Goal: Task Accomplishment & Management: Complete application form

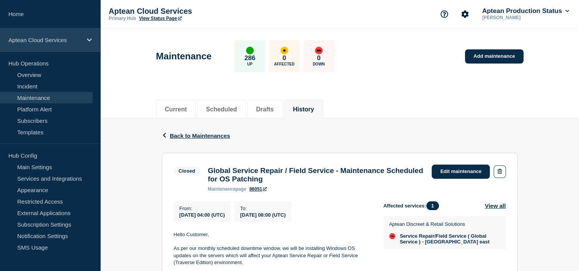
click at [44, 34] on div "Aptean Cloud Services" at bounding box center [50, 39] width 100 height 23
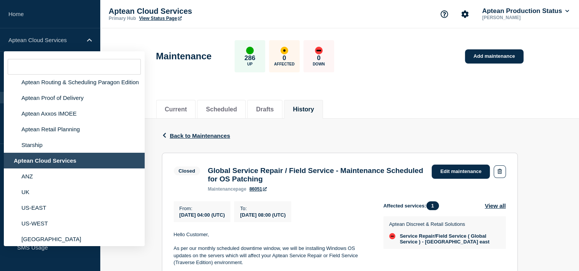
scroll to position [69, 0]
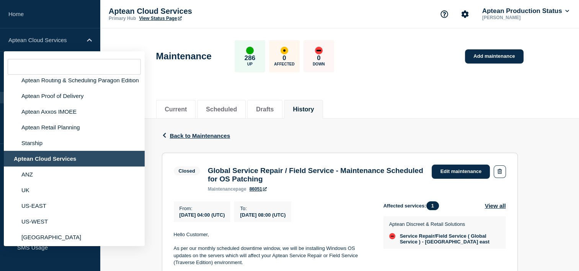
click at [46, 166] on div "Aptean Cloud Services" at bounding box center [74, 159] width 141 height 16
click at [159, 73] on div "Maintenance 286 Up 0 Affected 0 Down Add maintenance" at bounding box center [339, 53] width 384 height 47
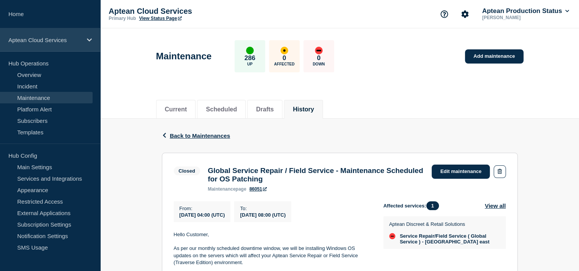
click at [54, 29] on div "Aptean Cloud Services" at bounding box center [50, 39] width 100 height 23
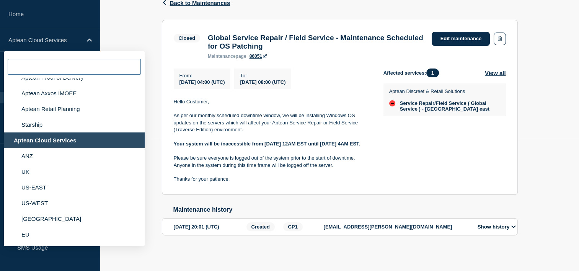
scroll to position [0, 0]
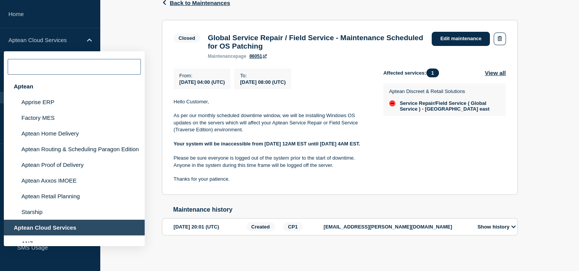
click at [54, 69] on input "text" at bounding box center [74, 67] width 133 height 16
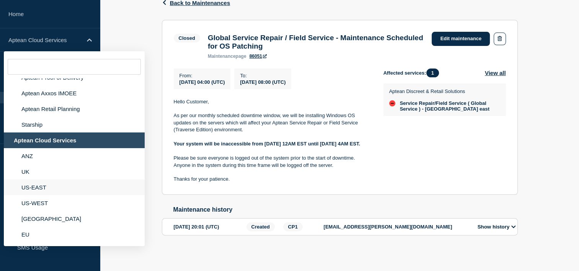
scroll to position [98, 0]
click at [66, 133] on div "Aptean Cloud Services" at bounding box center [74, 140] width 141 height 16
click at [115, 27] on div "Back Back to Maintenances Closed Global Service Repair / Field Service - Mainte…" at bounding box center [339, 123] width 478 height 274
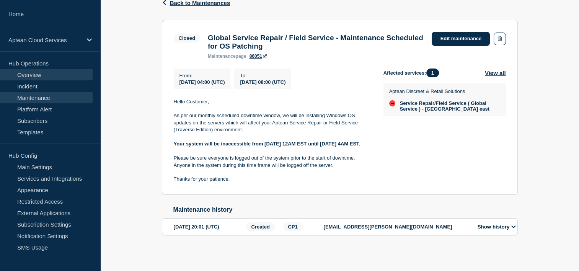
click at [48, 71] on link "Overview" at bounding box center [46, 74] width 93 height 11
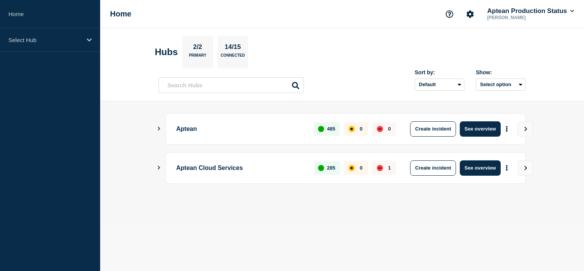
click at [159, 166] on icon "Show Connected Hubs" at bounding box center [158, 168] width 5 height 4
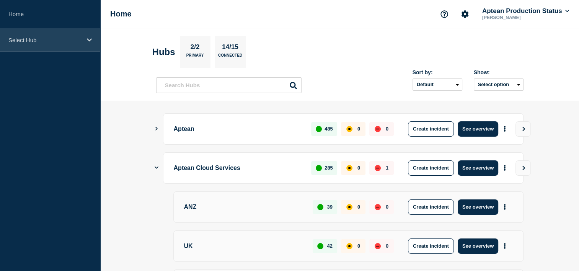
click at [76, 37] on p "Select Hub" at bounding box center [44, 40] width 73 height 7
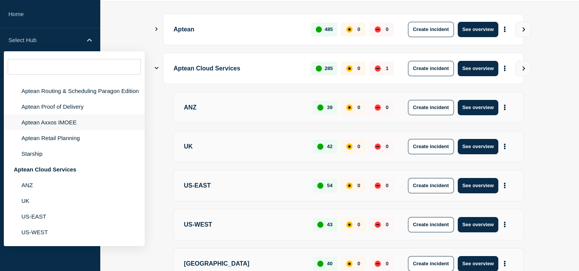
scroll to position [60, 0]
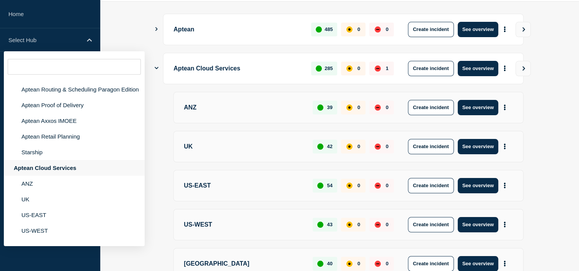
click at [50, 176] on div "Aptean Cloud Services" at bounding box center [74, 168] width 141 height 16
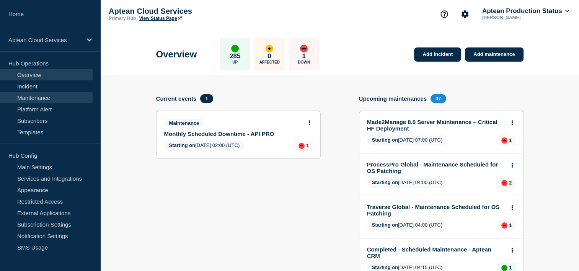
click at [42, 96] on link "Maintenance" at bounding box center [46, 97] width 93 height 11
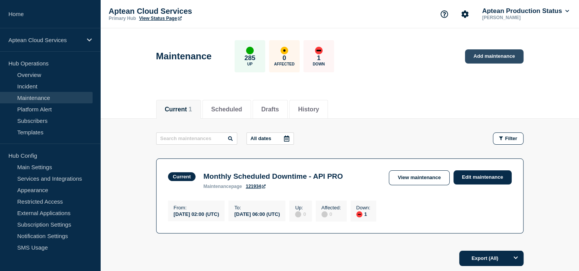
click at [491, 54] on link "Add maintenance" at bounding box center [494, 56] width 58 height 14
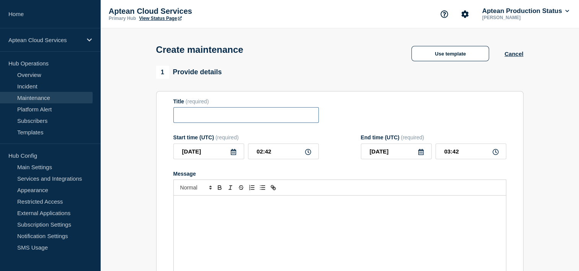
click at [227, 119] on input "Title" at bounding box center [245, 115] width 145 height 16
click at [429, 65] on div "Create maintenance Use template Cancel" at bounding box center [339, 46] width 384 height 37
click at [425, 59] on button "Use template" at bounding box center [450, 53] width 78 height 15
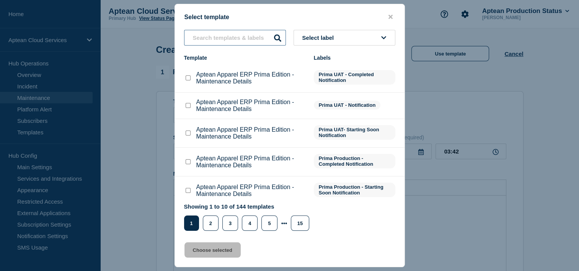
click at [229, 40] on input "text" at bounding box center [235, 38] width 102 height 16
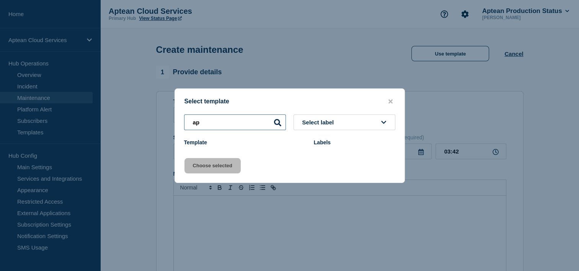
type input "a"
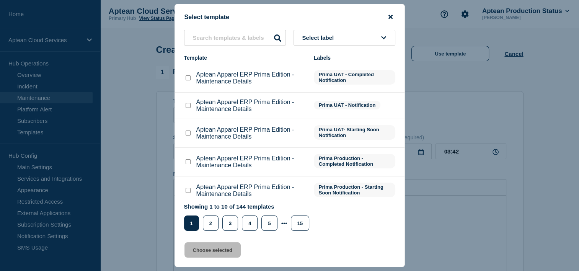
click at [390, 16] on icon "close button" at bounding box center [390, 17] width 4 height 4
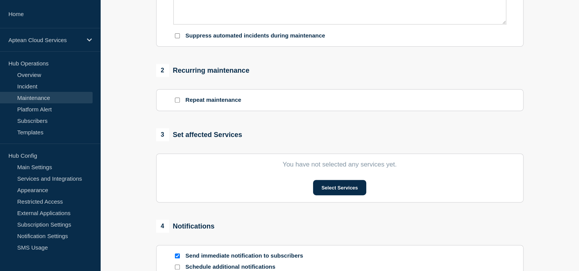
scroll to position [264, 0]
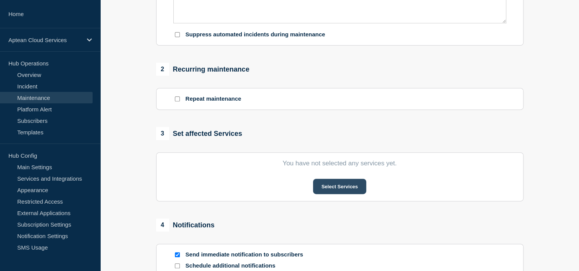
click at [321, 192] on button "Select Services" at bounding box center [339, 186] width 53 height 15
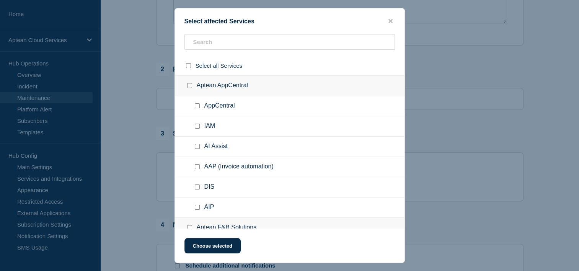
click at [189, 86] on input "Aptean AppCentral checkbox" at bounding box center [189, 85] width 5 height 5
checkbox input "true"
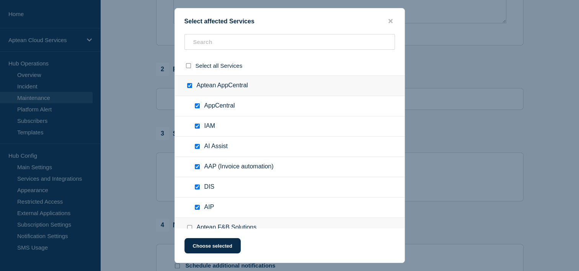
checkbox input "true"
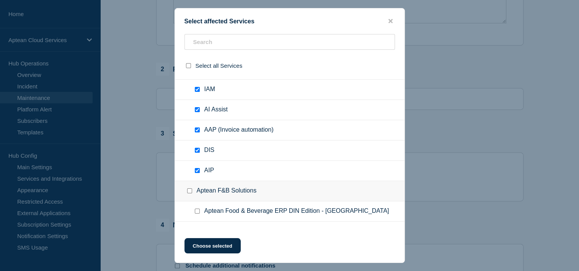
scroll to position [0, 0]
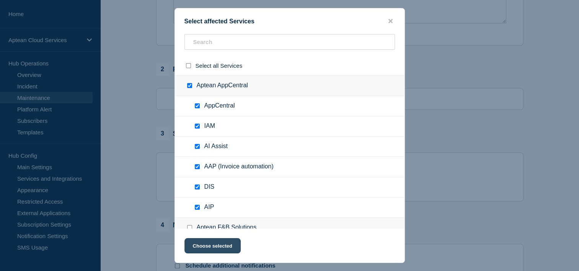
click at [206, 246] on button "Choose selected" at bounding box center [212, 245] width 56 height 15
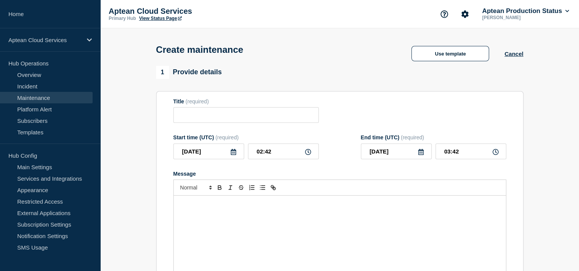
click at [217, 226] on div "Message" at bounding box center [340, 241] width 332 height 92
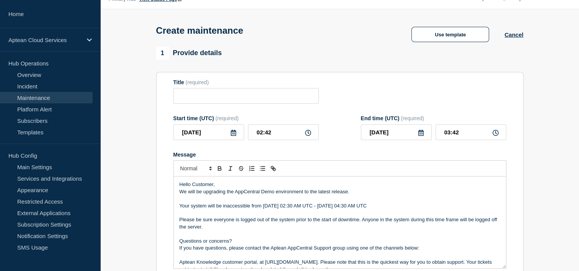
click at [330, 209] on p "Your system will be inaccessible from 08/26/2025 02:30 AM UTC - 07/17/2025 04:3…" at bounding box center [339, 205] width 320 height 7
click at [231, 98] on input "Title" at bounding box center [245, 96] width 145 height 16
click at [267, 193] on p "We will be upgrading the AppCentral Demo environment to the latest release." at bounding box center [339, 191] width 320 height 7
click at [218, 94] on input "Title" at bounding box center [245, 96] width 145 height 16
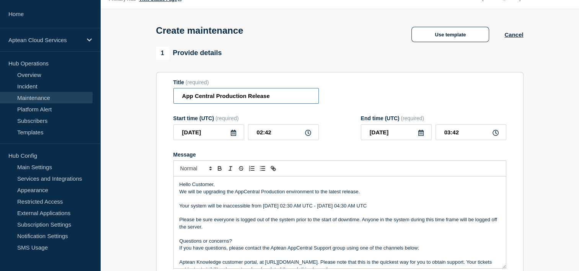
click at [194, 99] on input "App Central Production Release" at bounding box center [245, 96] width 145 height 16
type input "AppCentral Production Release"
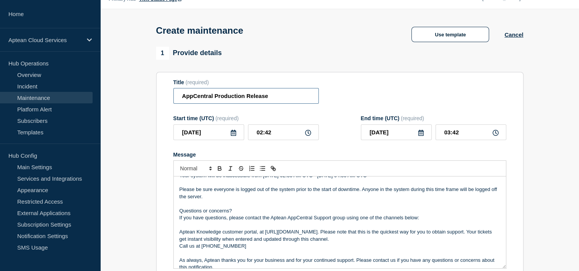
scroll to position [37, 0]
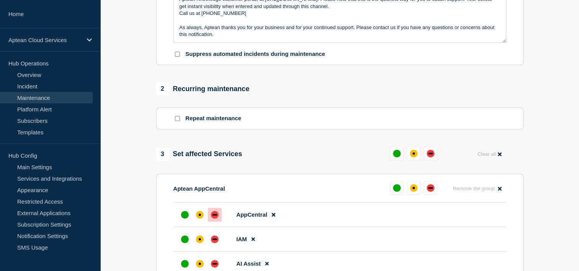
click at [208, 216] on div at bounding box center [215, 215] width 14 height 14
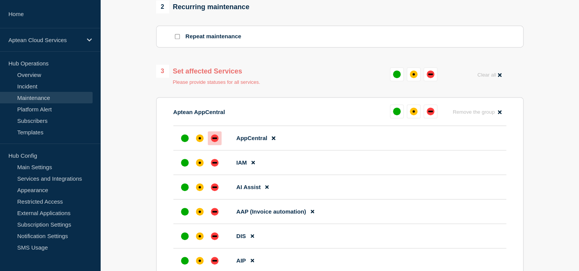
scroll to position [330, 0]
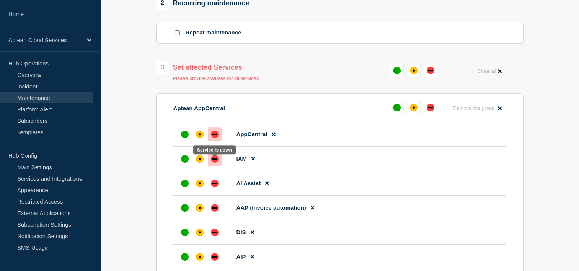
click at [213, 159] on div "down" at bounding box center [214, 159] width 5 height 2
click at [215, 187] on div "down" at bounding box center [215, 183] width 8 height 8
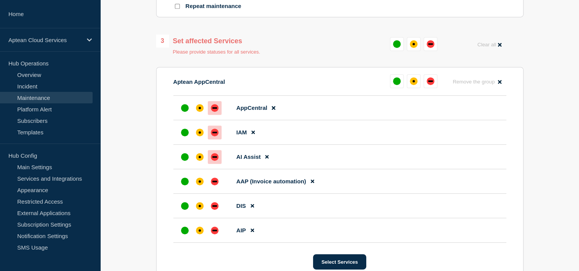
scroll to position [356, 0]
click at [215, 189] on div at bounding box center [215, 182] width 14 height 14
click at [213, 210] on div "down" at bounding box center [215, 206] width 8 height 8
click at [211, 234] on div "down" at bounding box center [215, 231] width 8 height 8
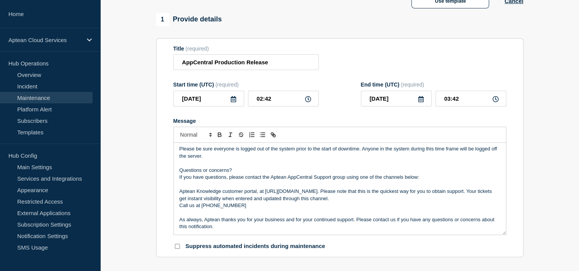
scroll to position [55, 0]
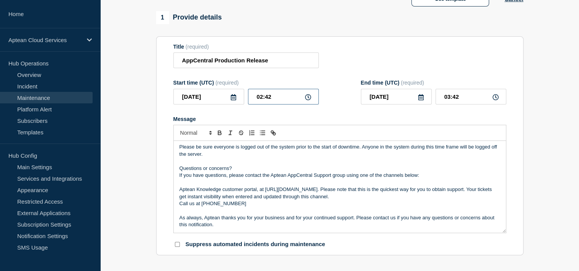
click at [274, 99] on input "02:42" at bounding box center [283, 97] width 71 height 16
type input "02:30"
click at [449, 99] on input "03:30" at bounding box center [470, 97] width 71 height 16
type input "04:30"
click at [418, 112] on form "Title (required) AppCentral Production Release Start time (UTC) (required) 2025…" at bounding box center [339, 146] width 333 height 205
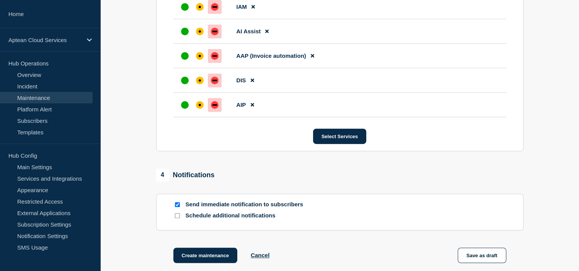
scroll to position [490, 0]
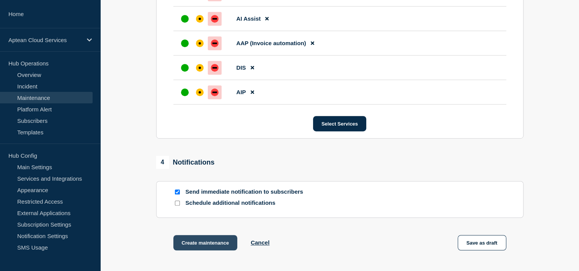
click at [210, 243] on button "Create maintenance" at bounding box center [205, 242] width 64 height 15
